Goal: Task Accomplishment & Management: Manage account settings

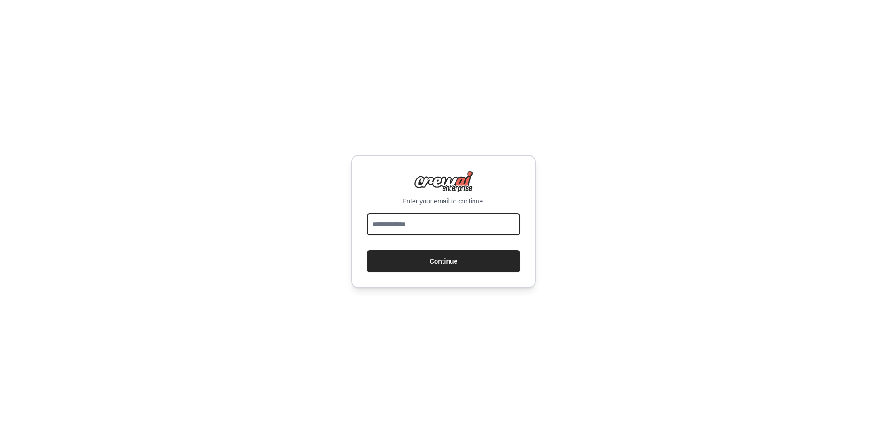
click at [422, 216] on input "email" at bounding box center [443, 224] width 153 height 22
type input "**********"
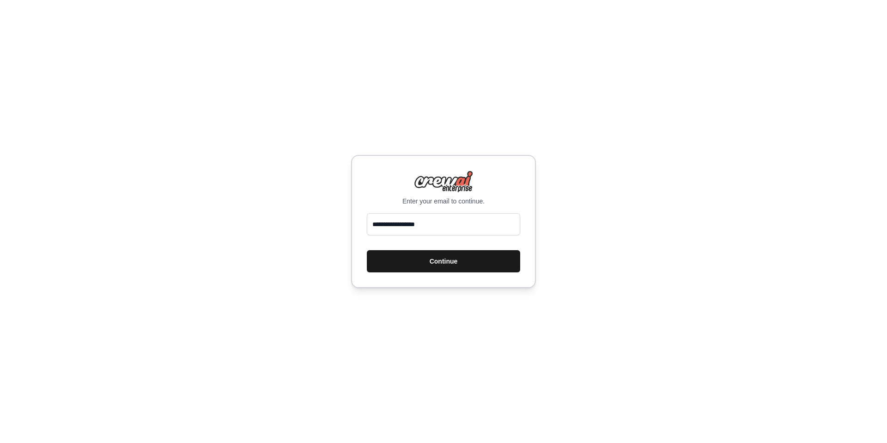
click at [440, 264] on button "Continue" at bounding box center [443, 261] width 153 height 22
